Goal: Find specific page/section: Find specific page/section

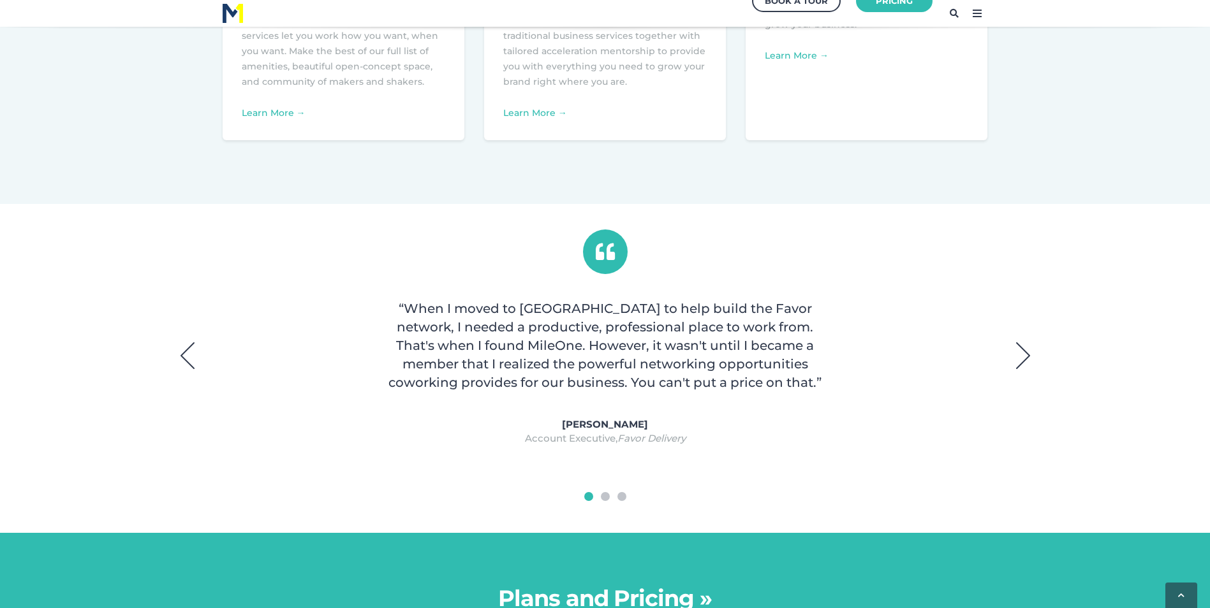
scroll to position [765, 0]
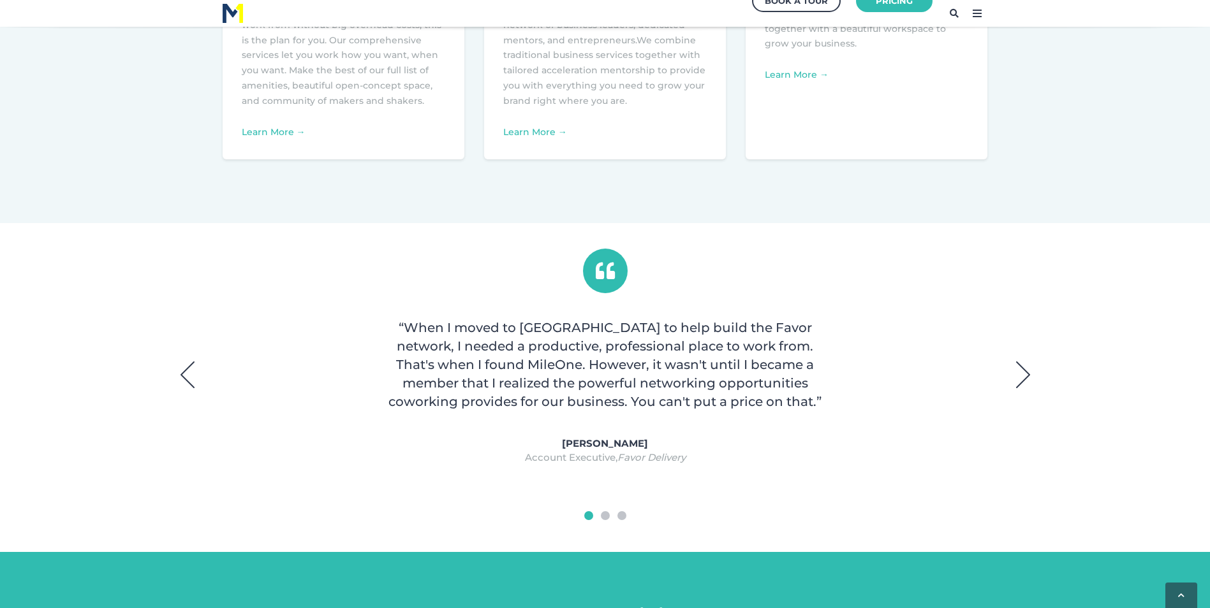
click at [1031, 368] on button "Next" at bounding box center [1023, 375] width 32 height 32
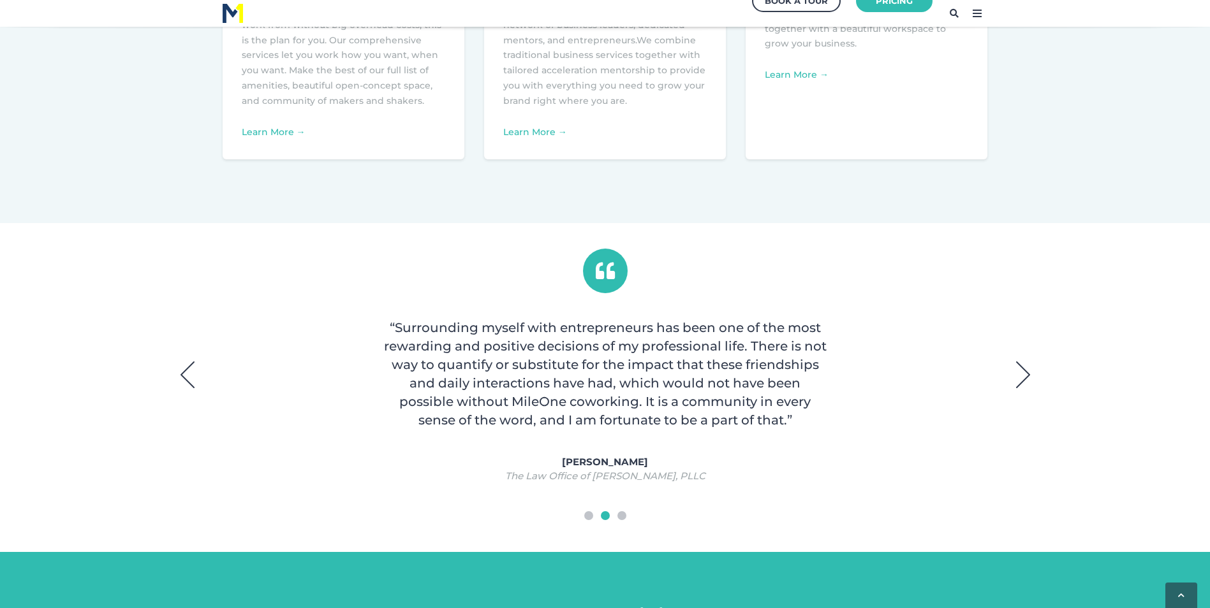
click at [1031, 368] on button "Next" at bounding box center [1023, 375] width 32 height 32
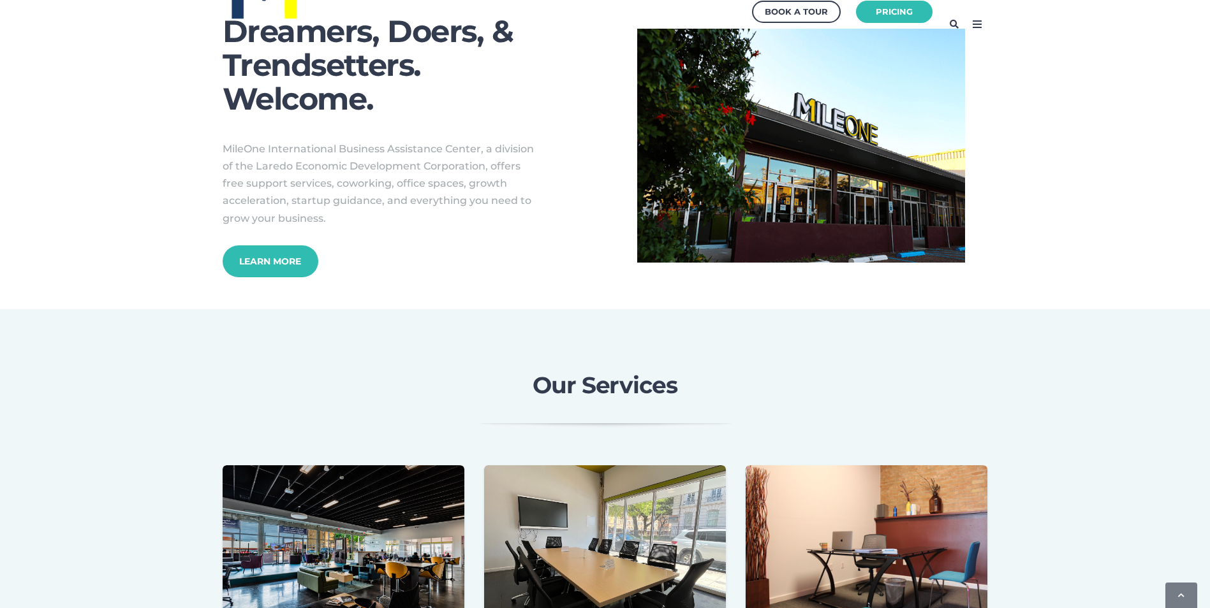
scroll to position [0, 0]
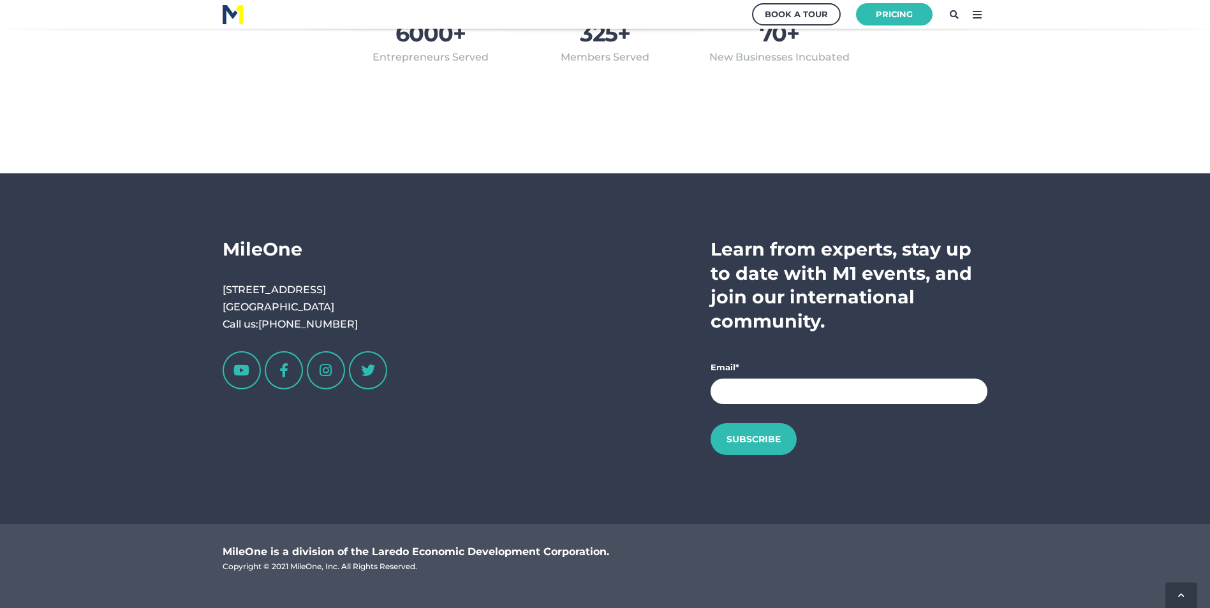
scroll to position [2706, 0]
